Goal: Transaction & Acquisition: Purchase product/service

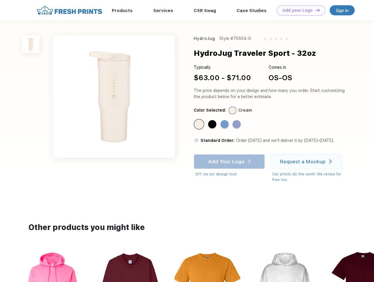
click at [299, 10] on link "Add your Logo Design Tool" at bounding box center [301, 10] width 48 height 10
click at [0, 0] on div "Design Tool" at bounding box center [0, 0] width 0 height 0
click at [315, 10] on link "Add your Logo Design Tool" at bounding box center [301, 10] width 48 height 10
click at [31, 44] on img at bounding box center [30, 43] width 17 height 17
click at [199, 124] on div "Standard Color" at bounding box center [199, 124] width 8 height 8
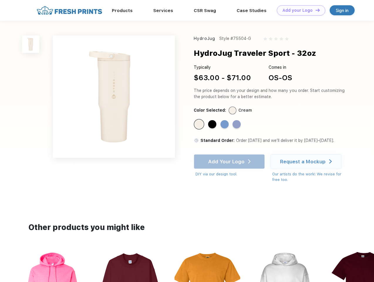
click at [213, 124] on div "Standard Color" at bounding box center [212, 124] width 8 height 8
click at [225, 124] on div "Standard Color" at bounding box center [224, 124] width 8 height 8
click at [237, 124] on div "Standard Color" at bounding box center [236, 124] width 8 height 8
click at [230, 161] on div "Add Your Logo DIY via our design tool. Ah shoot! This product isn't up in our d…" at bounding box center [229, 165] width 71 height 23
click at [306, 161] on div "Request a Mockup" at bounding box center [302, 161] width 45 height 6
